Goal: Task Accomplishment & Management: Manage account settings

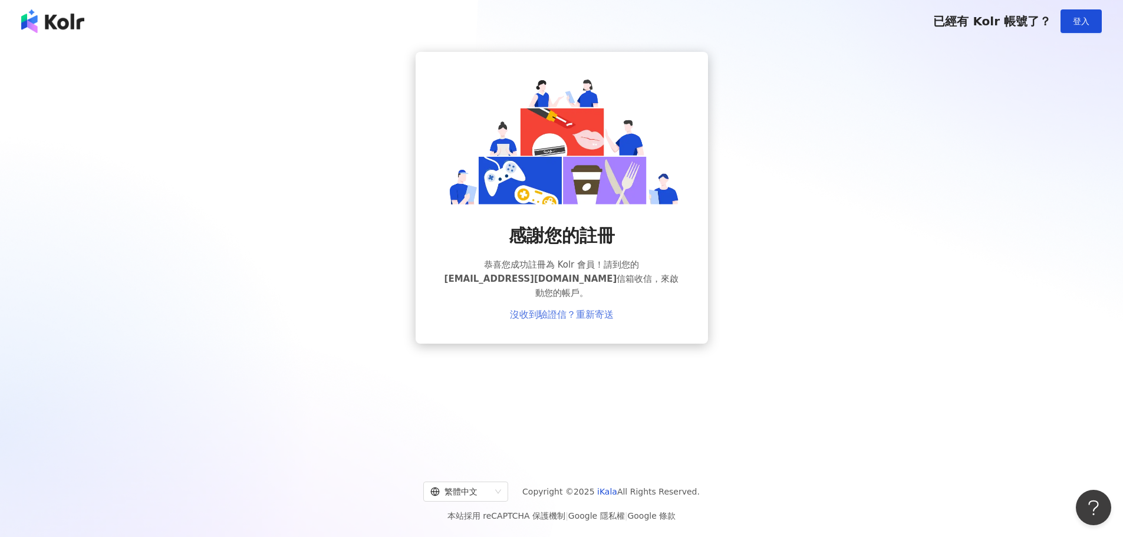
click at [545, 310] on link "沒收到驗證信？重新寄送" at bounding box center [562, 315] width 104 height 11
click at [193, 138] on div "感謝您的註冊 恭喜您成功註冊為 Kolr 會員！請到您的 [EMAIL_ADDRESS][DOMAIN_NAME] 信箱收信，來啟動您的帳戶。 沒收到驗證信？…" at bounding box center [561, 198] width 1095 height 292
click at [67, 334] on div "感謝您的註冊 恭喜您成功註冊為 Kolr 會員！請到您的 [EMAIL_ADDRESS][DOMAIN_NAME] 信箱收信，來啟動您的帳戶。 沒收到驗證信？…" at bounding box center [561, 250] width 1123 height 416
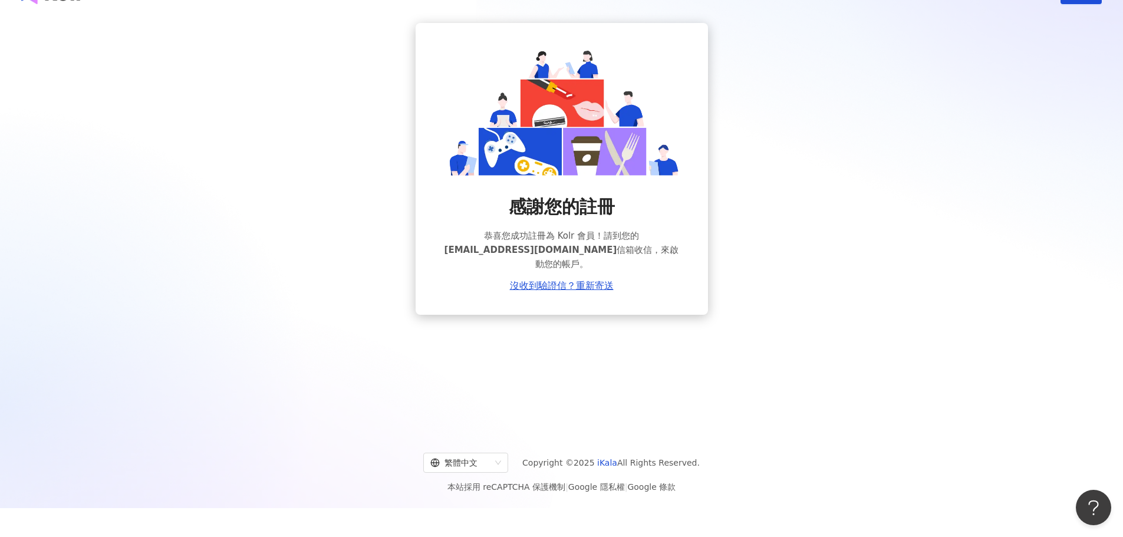
scroll to position [54, 0]
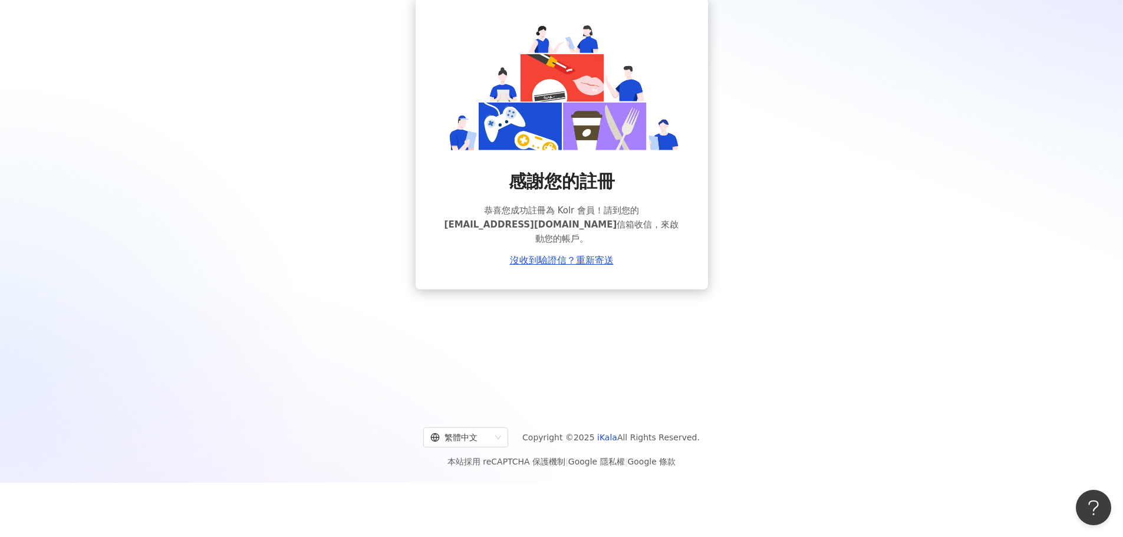
click at [161, 243] on div "感謝您的註冊 恭喜您成功註冊為 Kolr 會員！請到您的 [EMAIL_ADDRESS][DOMAIN_NAME] 信箱收信，來啟動您的帳戶。 沒收到驗證信？…" at bounding box center [561, 144] width 1095 height 292
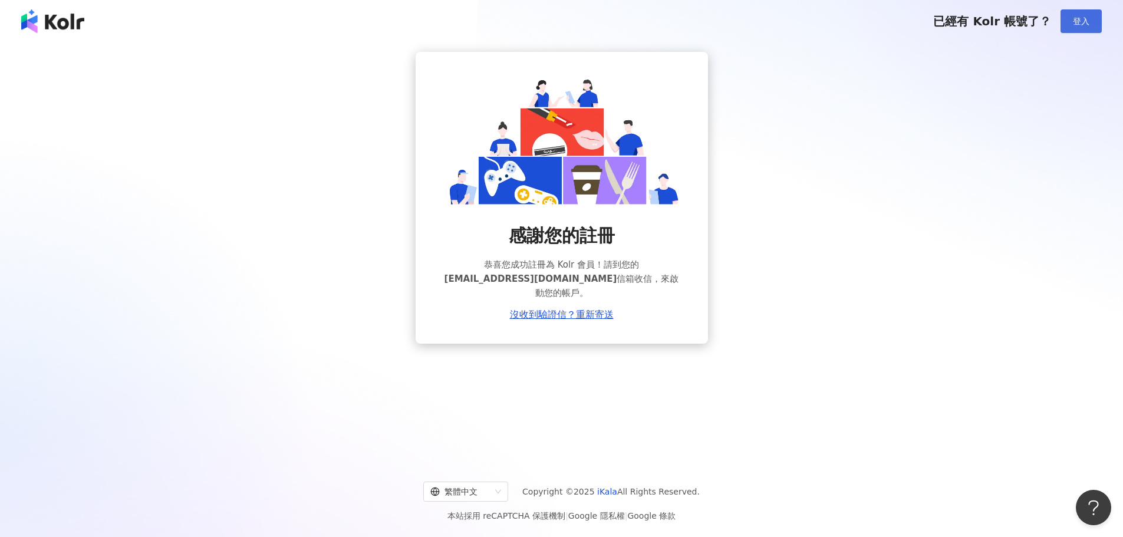
click at [1075, 25] on span "登入" at bounding box center [1081, 21] width 17 height 9
click at [27, 208] on div "感謝您的註冊 恭喜您成功註冊為 Kolr 會員！請到您的 [EMAIL_ADDRESS][DOMAIN_NAME] 信箱收信，來啟動您的帳戶。 沒收到驗證信？…" at bounding box center [561, 198] width 1095 height 292
click at [60, 34] on div "已經有 Kolr 帳號了？ 登入" at bounding box center [561, 21] width 1123 height 42
click at [61, 22] on img at bounding box center [52, 21] width 63 height 24
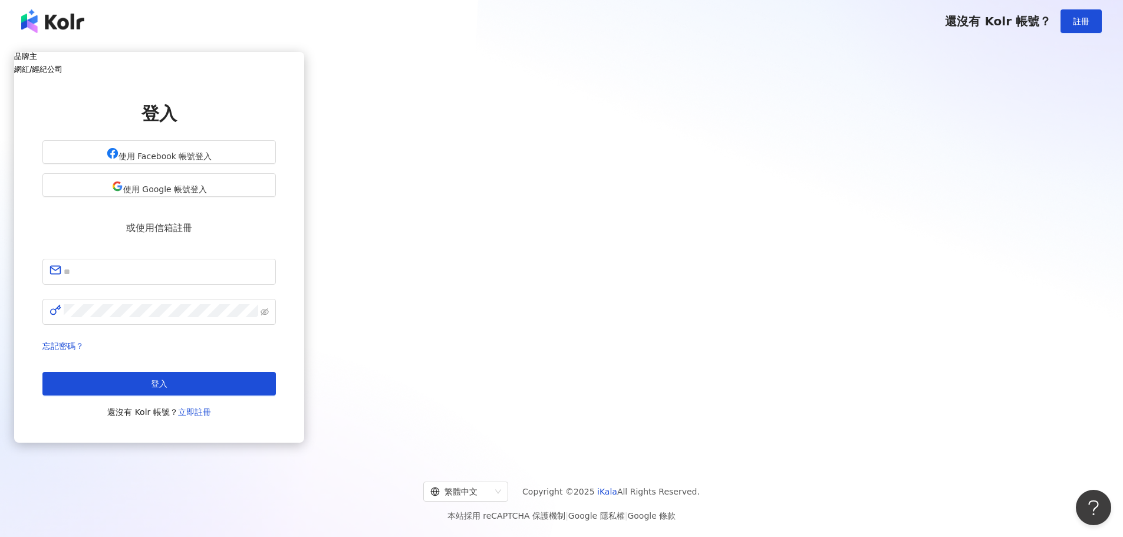
click at [61, 22] on img at bounding box center [52, 21] width 63 height 24
